Goal: Task Accomplishment & Management: Use online tool/utility

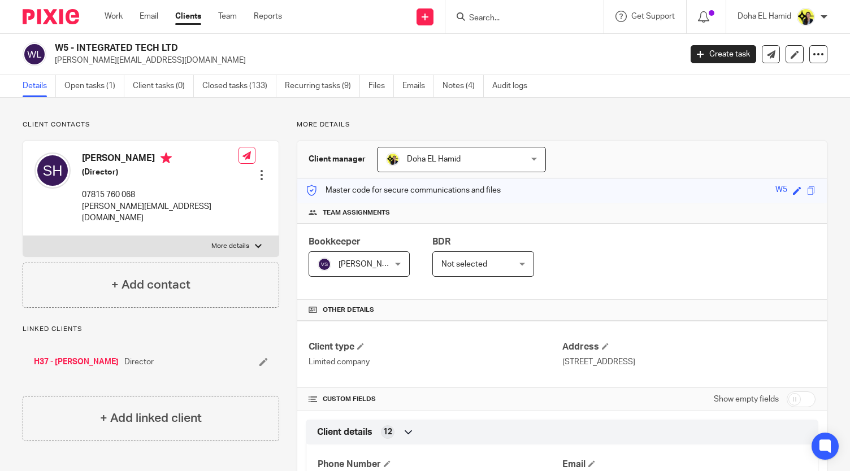
click at [488, 24] on div at bounding box center [524, 16] width 158 height 33
click at [488, 19] on input "Search" at bounding box center [519, 19] width 102 height 10
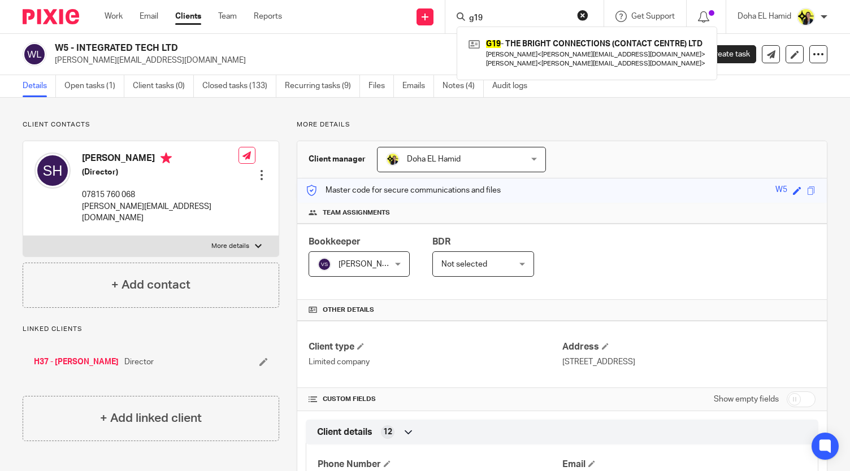
type input "g19"
click at [529, 75] on div "G19 - THE BRIGHT CONNECTIONS (CONTACT CENTRE) LTD Natasha Gregory < natasha@the…" at bounding box center [587, 53] width 261 height 53
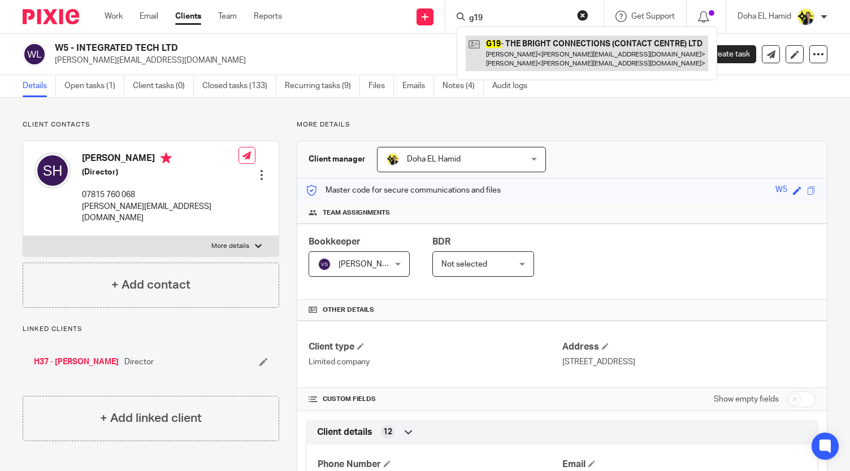
click at [530, 56] on link at bounding box center [587, 53] width 242 height 35
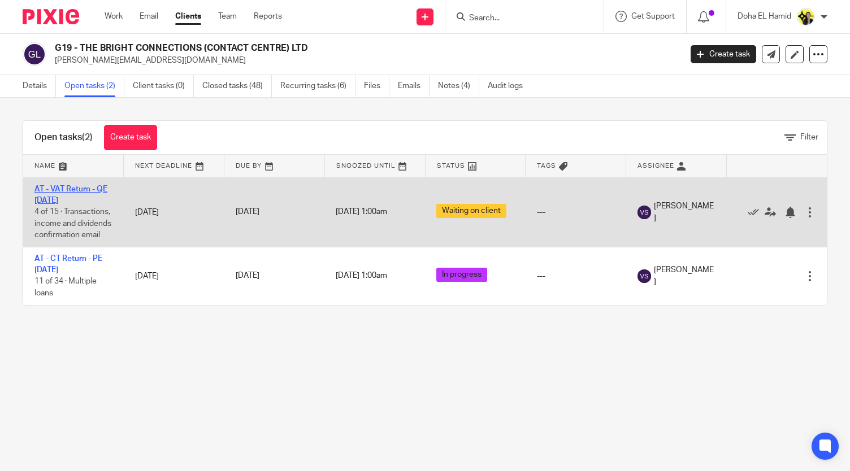
click at [63, 187] on link "AT - VAT Return - QE [DATE]" at bounding box center [70, 194] width 73 height 19
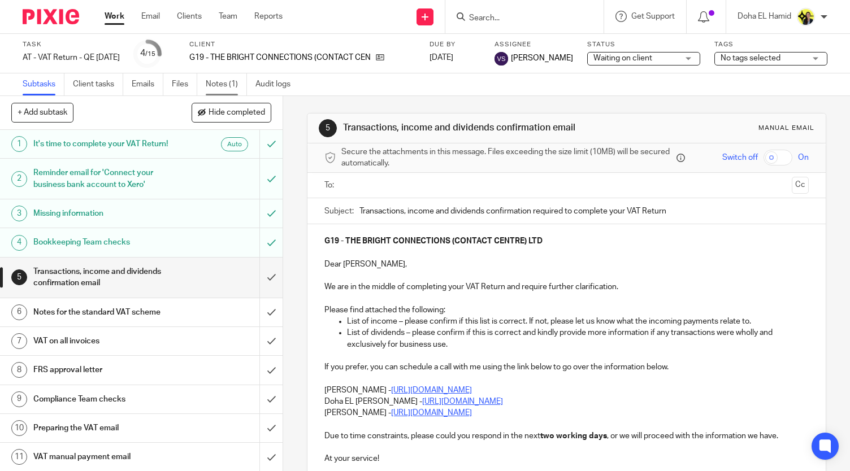
click at [223, 78] on link "Notes (1)" at bounding box center [226, 84] width 41 height 22
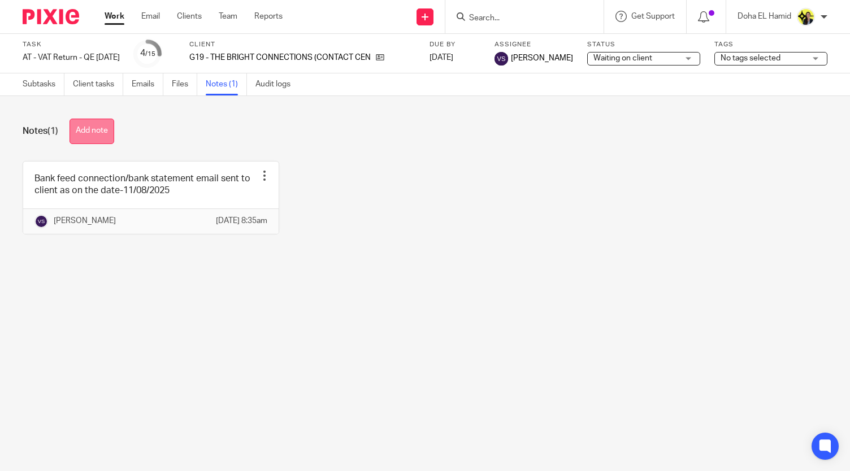
click at [79, 142] on button "Add note" at bounding box center [92, 131] width 45 height 25
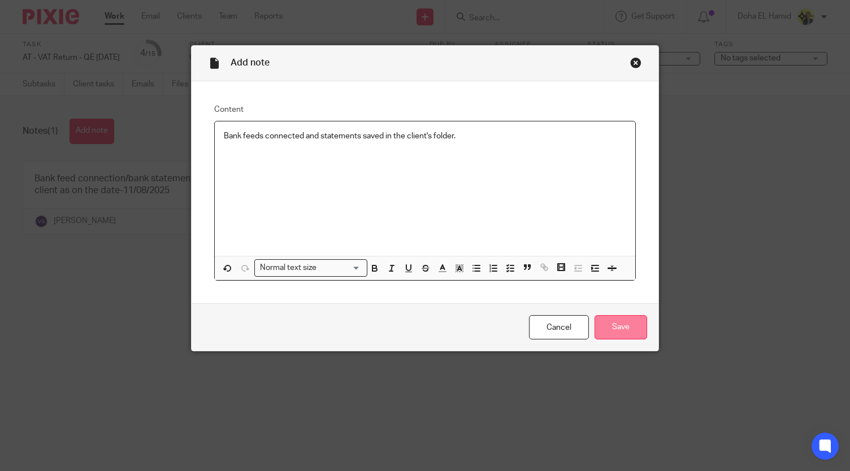
click at [622, 329] on input "Save" at bounding box center [621, 327] width 53 height 24
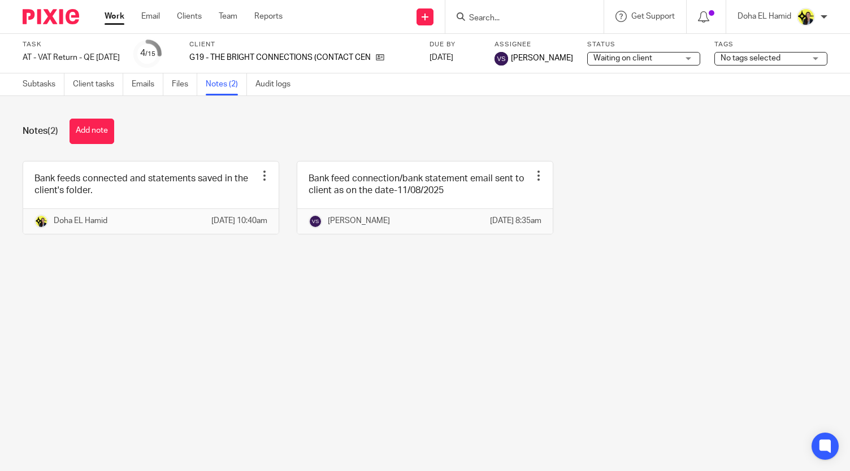
click at [405, 59] on div "G19 - THE BRIGHT CONNECTIONS (CONTACT CENTRE) LTD" at bounding box center [302, 57] width 226 height 11
click at [384, 57] on icon at bounding box center [380, 57] width 8 height 8
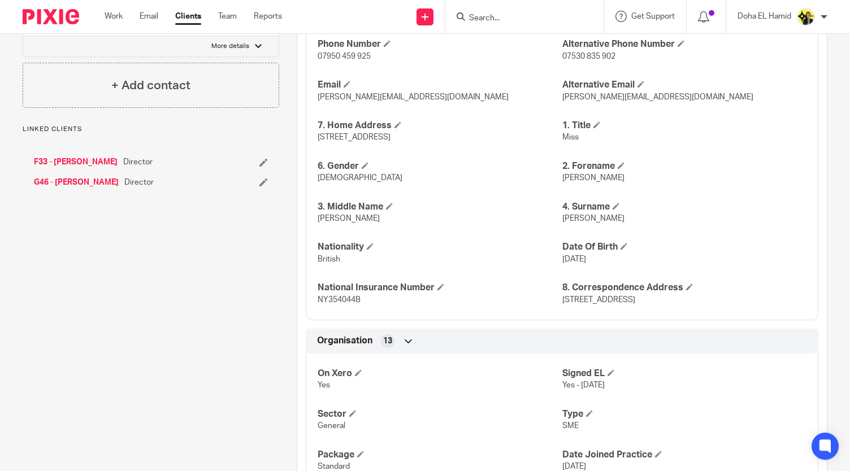
scroll to position [409, 0]
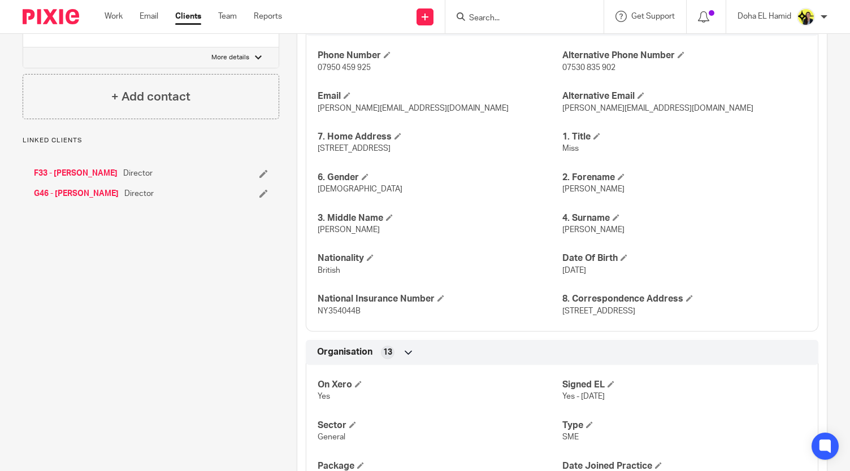
click at [78, 168] on link "F33 - [PERSON_NAME]" at bounding box center [76, 173] width 84 height 11
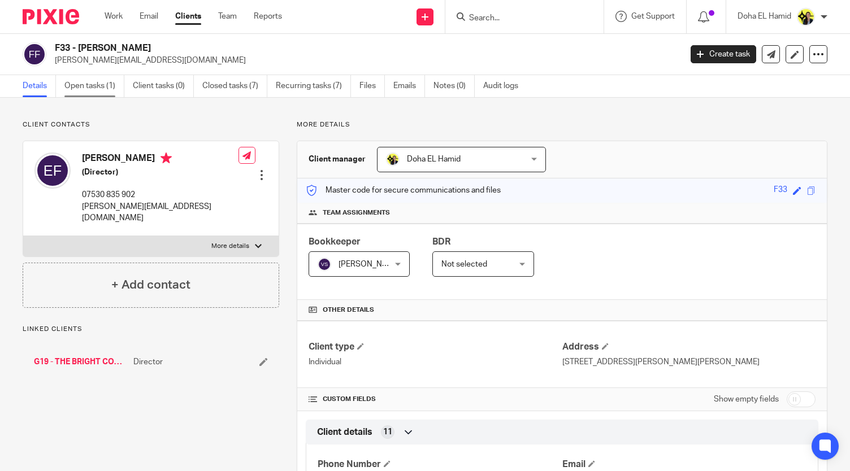
click at [98, 93] on link "Open tasks (1)" at bounding box center [94, 86] width 60 height 22
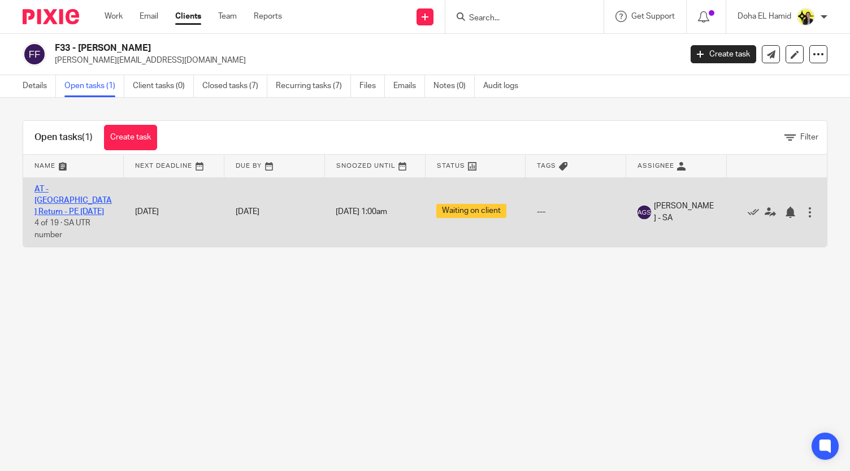
click at [41, 192] on link "AT - SA Return - PE 05-04-2025" at bounding box center [72, 200] width 77 height 31
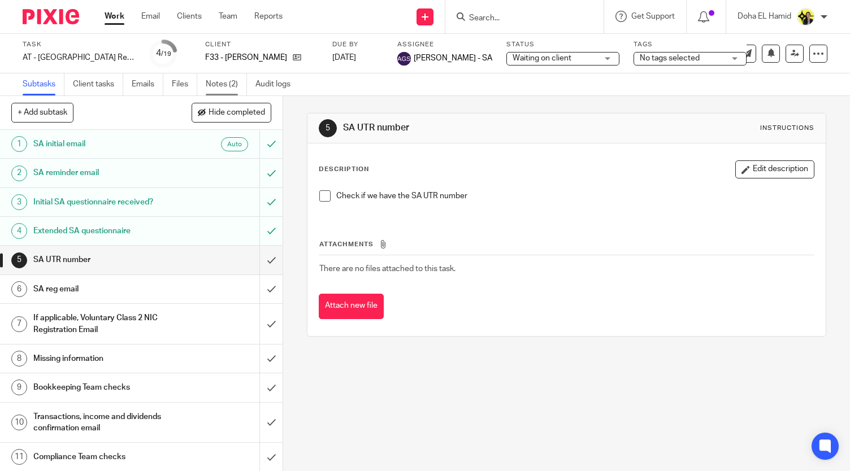
click at [223, 82] on link "Notes (2)" at bounding box center [226, 84] width 41 height 22
